Goal: Task Accomplishment & Management: Manage account settings

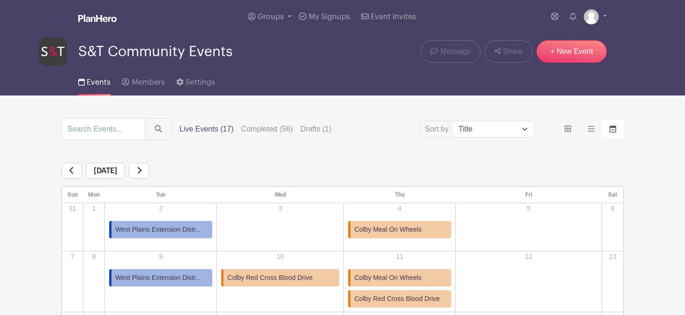
scroll to position [212, 0]
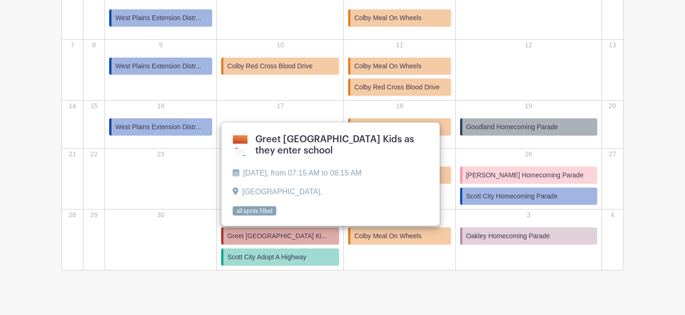
click at [358, 283] on main "Groups All Groups Malinda's Events S&T Community Events My Signups Event Invite…" at bounding box center [342, 58] width 685 height 541
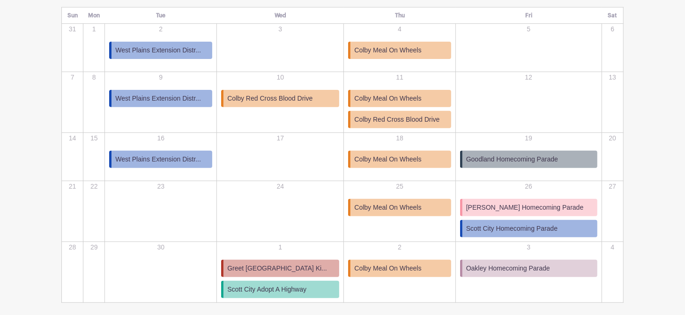
scroll to position [54, 0]
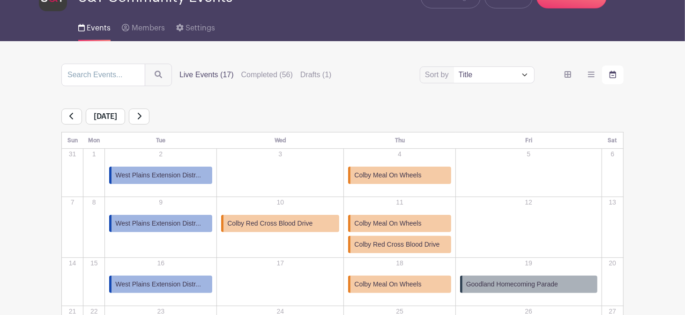
click at [149, 119] on link at bounding box center [139, 117] width 21 height 16
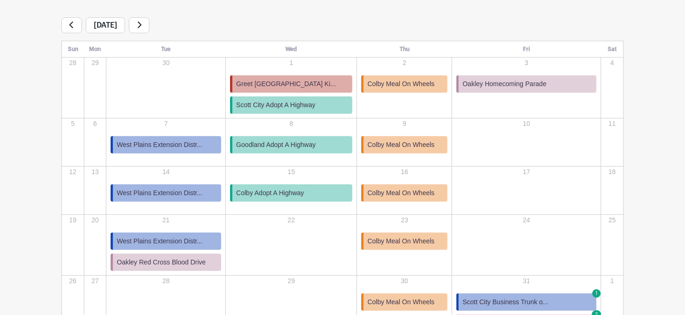
scroll to position [147, 0]
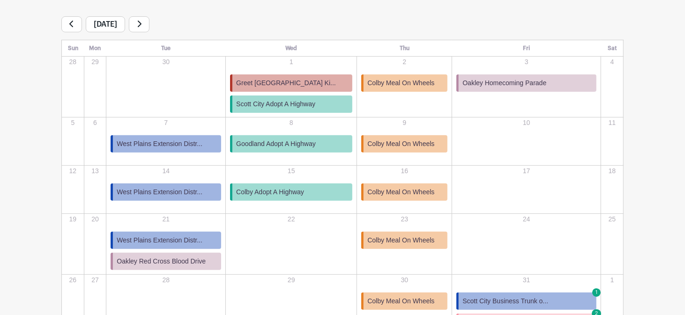
click at [250, 148] on span "Goodland Adopt A Highway" at bounding box center [276, 144] width 80 height 10
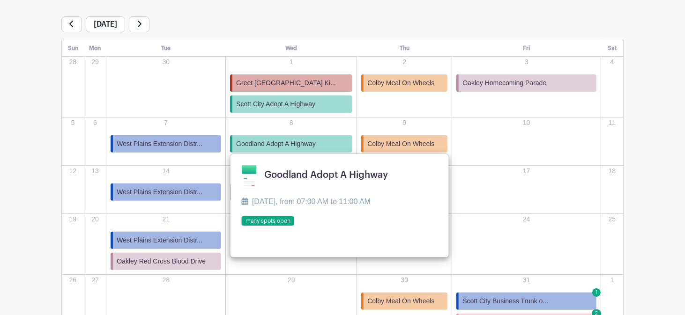
click at [242, 226] on link at bounding box center [242, 226] width 0 height 0
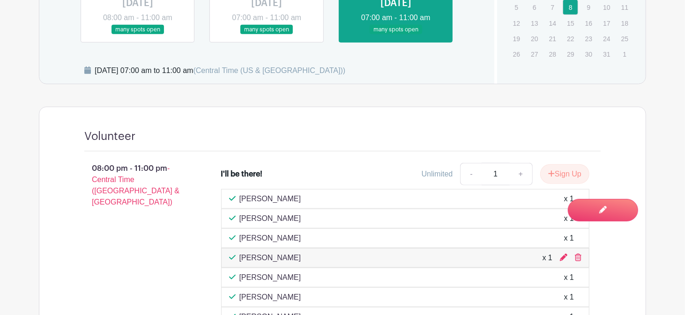
scroll to position [522, 0]
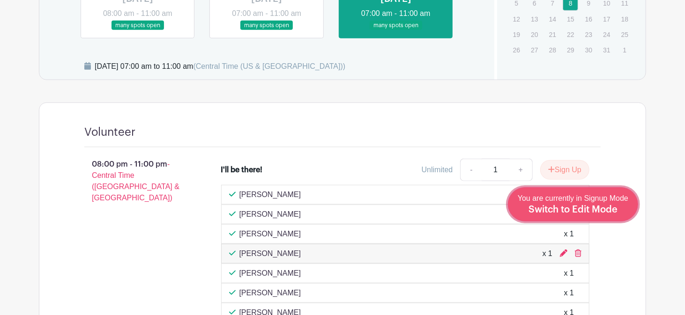
click at [626, 209] on div "You are currently in Signup Mode Switch to Edit Mode" at bounding box center [573, 204] width 111 height 23
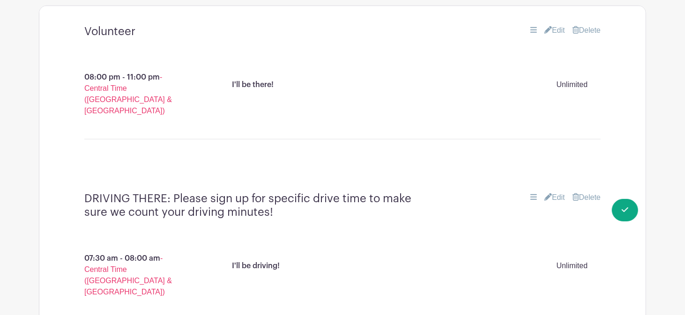
scroll to position [593, 0]
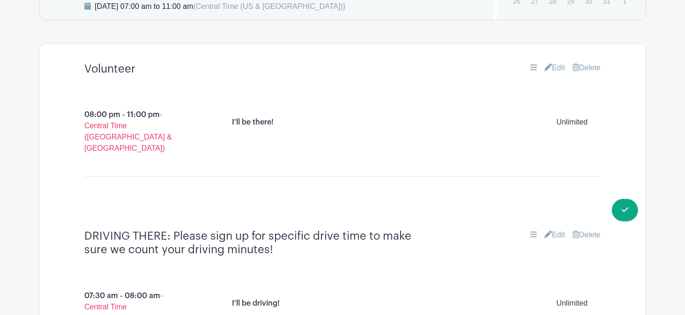
click at [571, 122] on p "Unlimited" at bounding box center [572, 122] width 42 height 19
click at [555, 67] on link "Edit" at bounding box center [554, 67] width 21 height 11
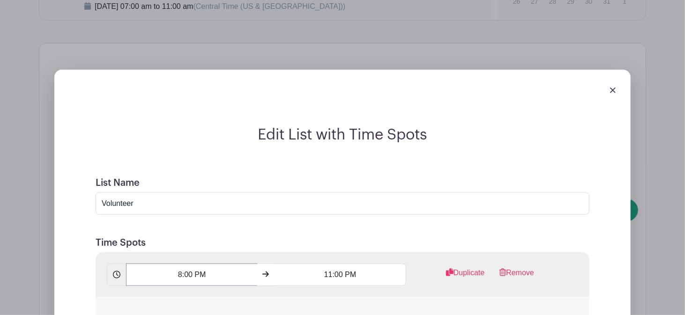
click at [201, 276] on input "8:00 PM" at bounding box center [191, 275] width 131 height 22
click at [244, 227] on button "PM" at bounding box center [242, 227] width 19 height 18
type input "8:00 AM"
click at [600, 133] on h2 "Edit List with Time Spots" at bounding box center [342, 135] width 516 height 18
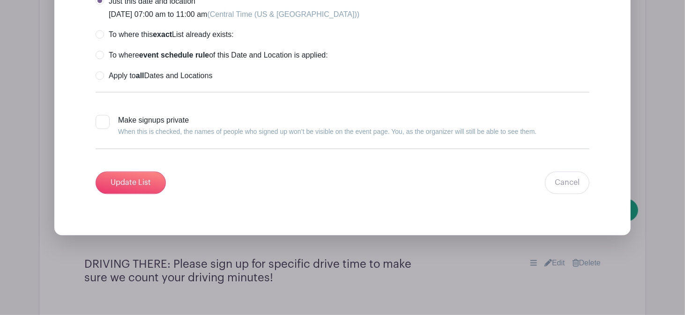
scroll to position [1101, 0]
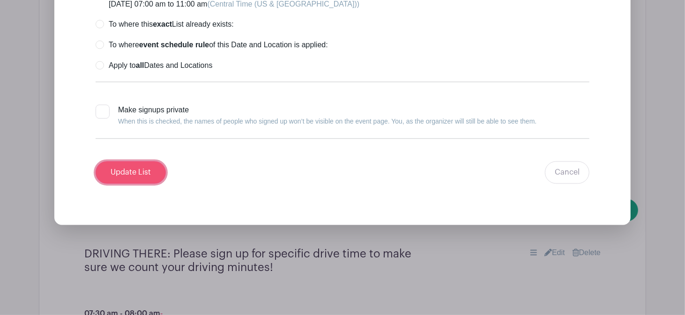
click at [149, 170] on input "Update List" at bounding box center [131, 173] width 70 height 22
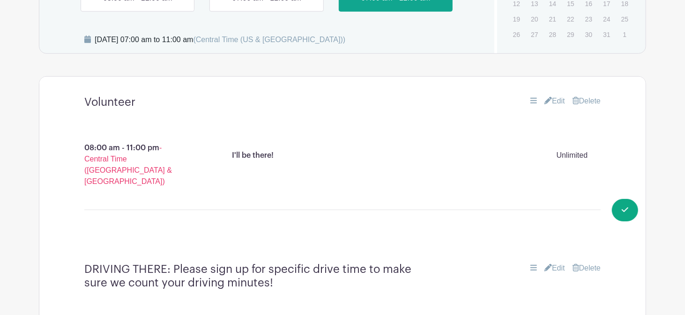
scroll to position [549, 0]
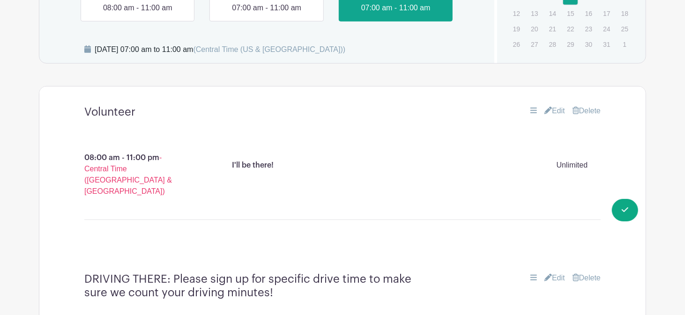
click at [557, 110] on link "Edit" at bounding box center [554, 110] width 21 height 11
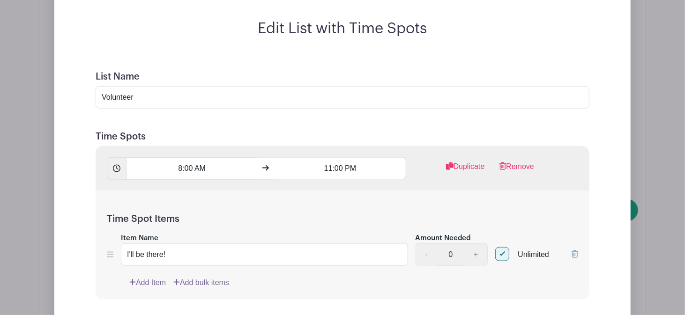
scroll to position [696, 0]
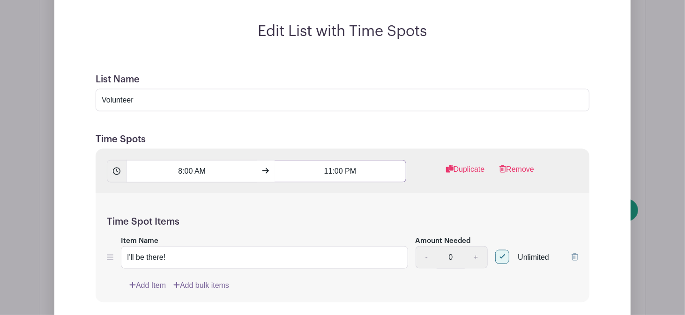
click at [352, 171] on input "11:00 PM" at bounding box center [340, 171] width 131 height 22
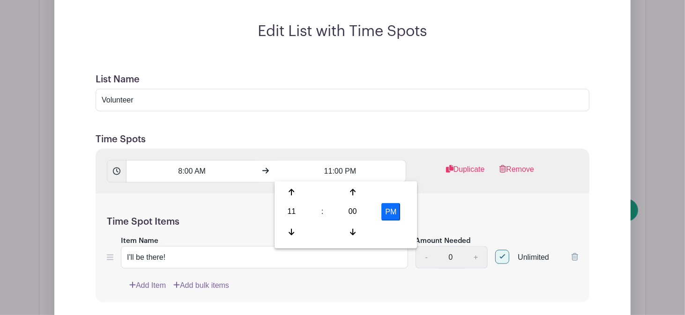
click at [392, 213] on button "PM" at bounding box center [390, 212] width 19 height 18
type input "11:00 AM"
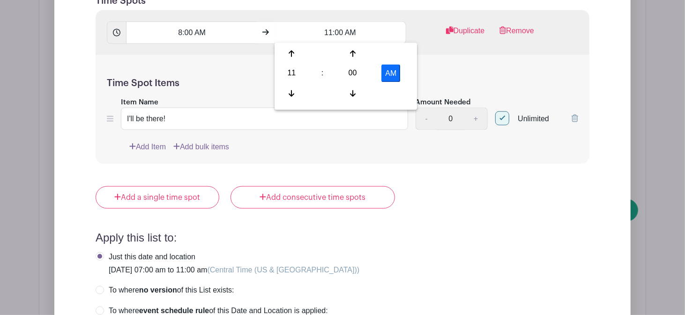
scroll to position [837, 0]
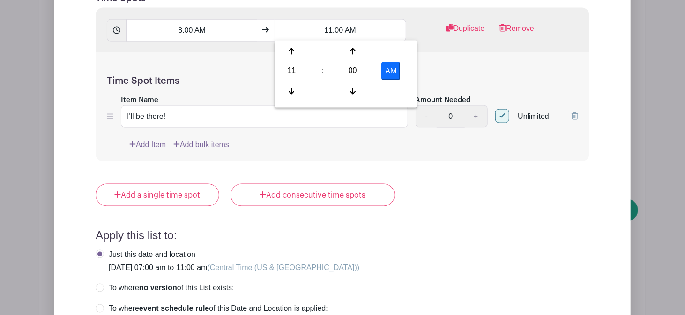
click at [512, 217] on form "List Name Volunteer Time Spots 8:00 AM 11:00 AM Duplicate Remove Time Spot Item…" at bounding box center [342, 190] width 516 height 537
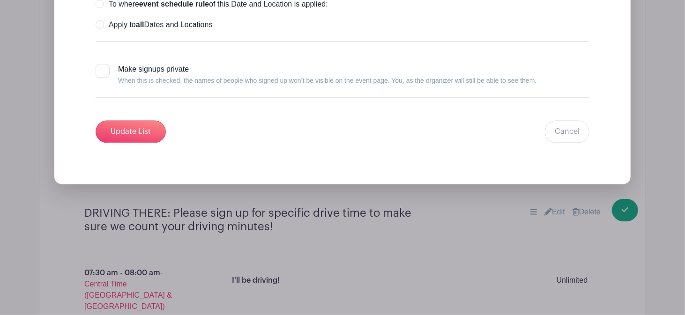
scroll to position [1169, 0]
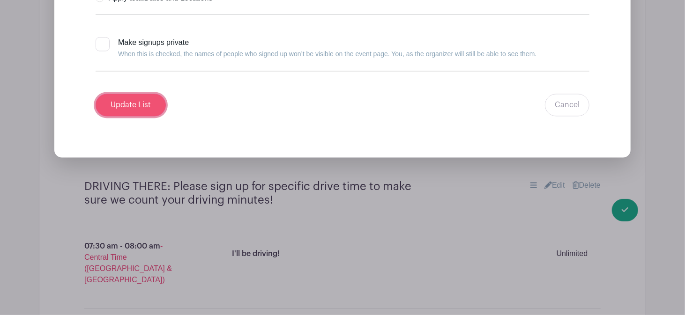
click at [142, 102] on input "Update List" at bounding box center [131, 105] width 70 height 22
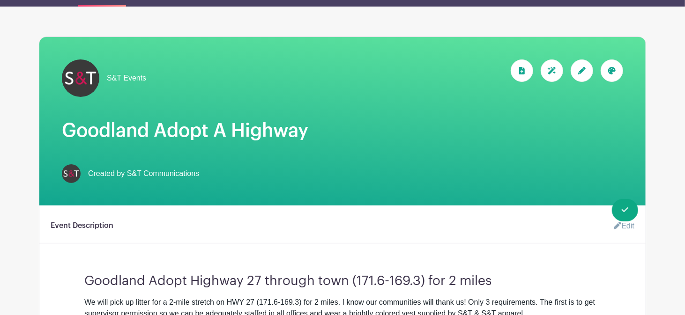
scroll to position [0, 0]
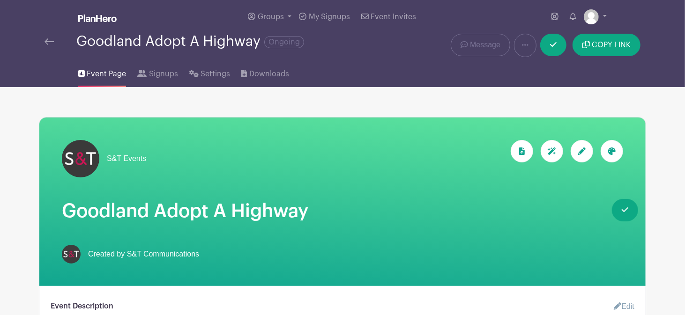
click at [52, 42] on img at bounding box center [49, 41] width 9 height 7
